Goal: Check status: Check status

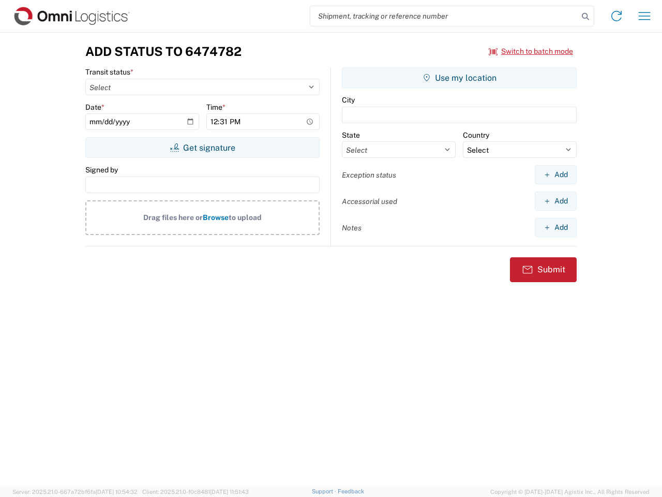
click at [444, 16] on input "search" at bounding box center [444, 16] width 268 height 20
click at [586, 17] on icon at bounding box center [585, 16] width 14 height 14
click at [617, 16] on icon at bounding box center [616, 16] width 17 height 17
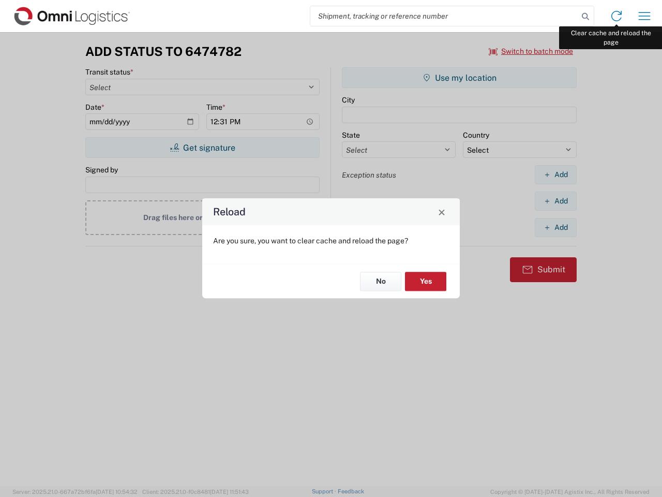
click at [645, 16] on div "Reload Are you sure, you want to clear cache and reload the page? No Yes" at bounding box center [331, 248] width 662 height 497
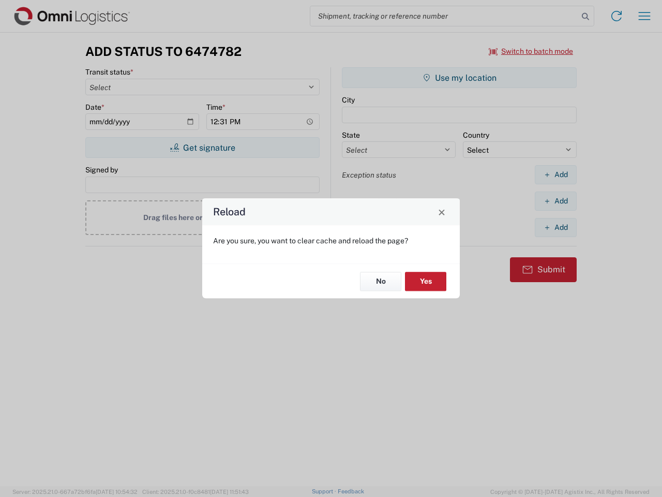
click at [531, 51] on div "Reload Are you sure, you want to clear cache and reload the page? No Yes" at bounding box center [331, 248] width 662 height 497
click at [202, 147] on div "Reload Are you sure, you want to clear cache and reload the page? No Yes" at bounding box center [331, 248] width 662 height 497
click at [459, 78] on div "Reload Are you sure, you want to clear cache and reload the page? No Yes" at bounding box center [331, 248] width 662 height 497
click at [556, 174] on div "Reload Are you sure, you want to clear cache and reload the page? No Yes" at bounding box center [331, 248] width 662 height 497
click at [556, 201] on div "Reload Are you sure, you want to clear cache and reload the page? No Yes" at bounding box center [331, 248] width 662 height 497
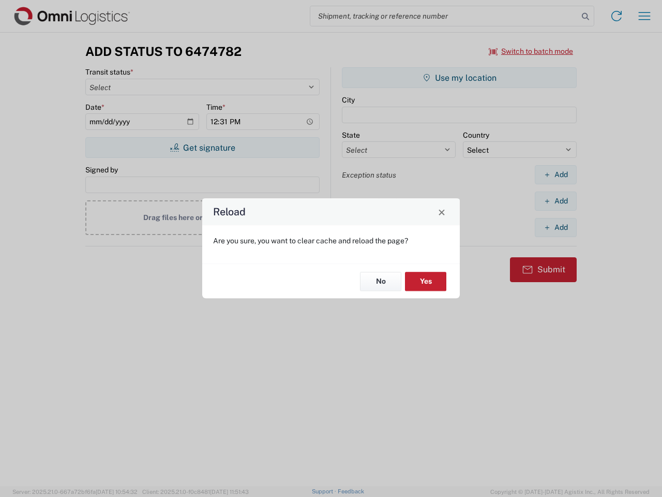
click at [556, 227] on div "Reload Are you sure, you want to clear cache and reload the page? No Yes" at bounding box center [331, 248] width 662 height 497
